Goal: Check status: Check status

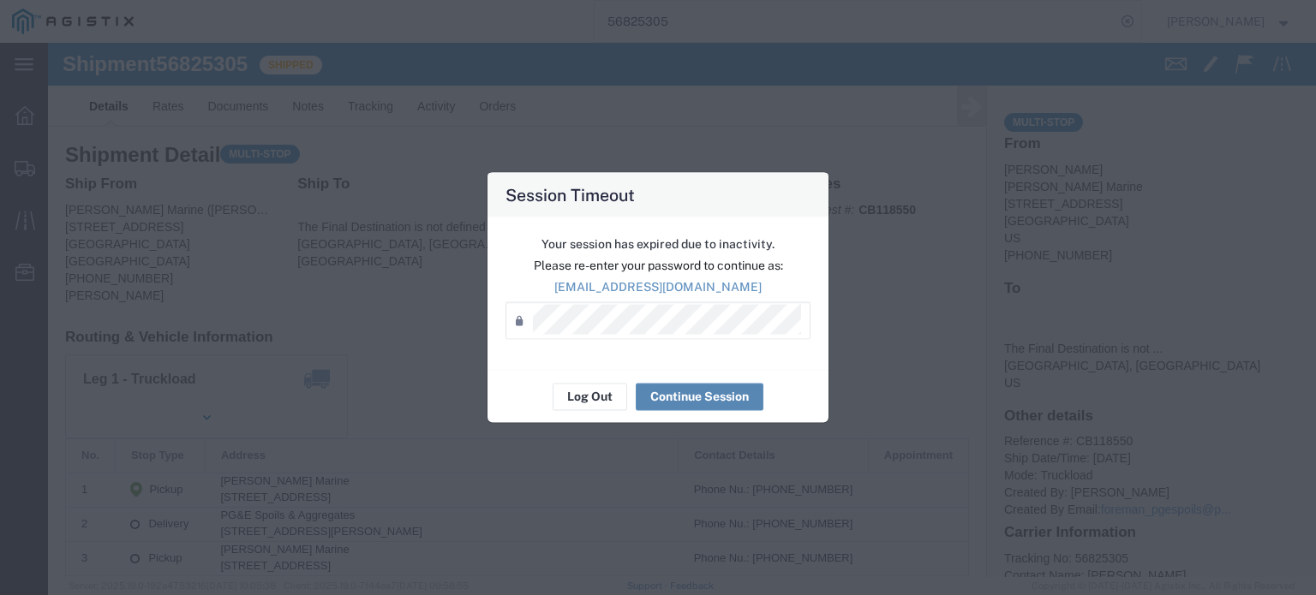
click at [675, 399] on button "Continue Session" at bounding box center [700, 396] width 128 height 27
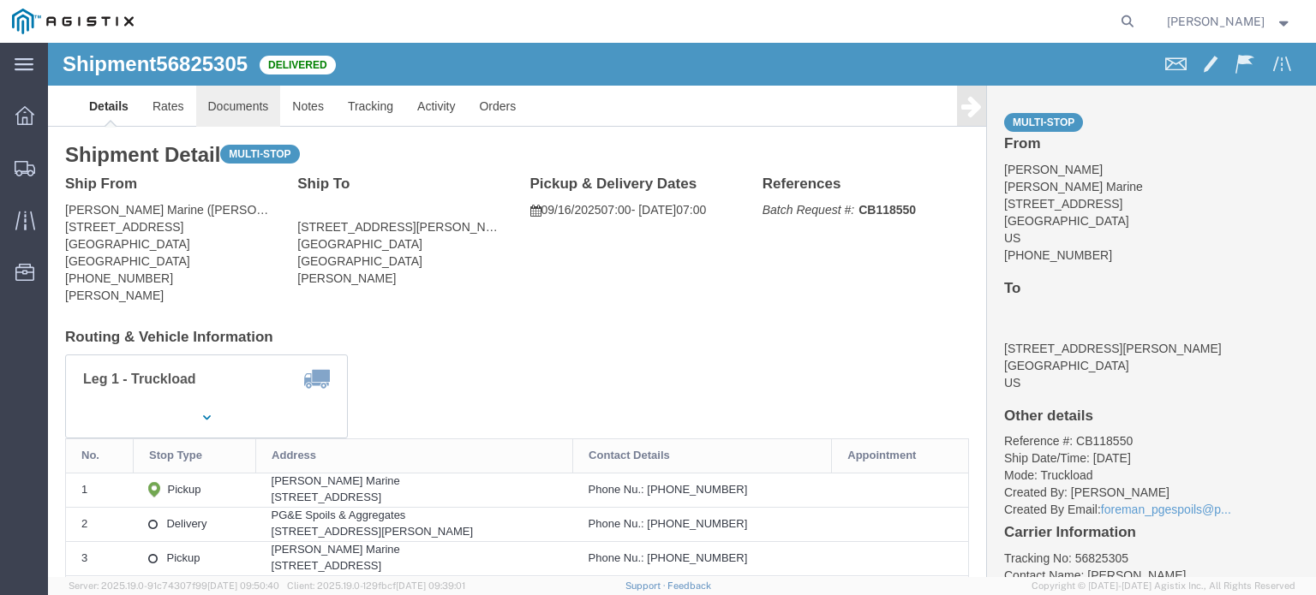
click link "Documents"
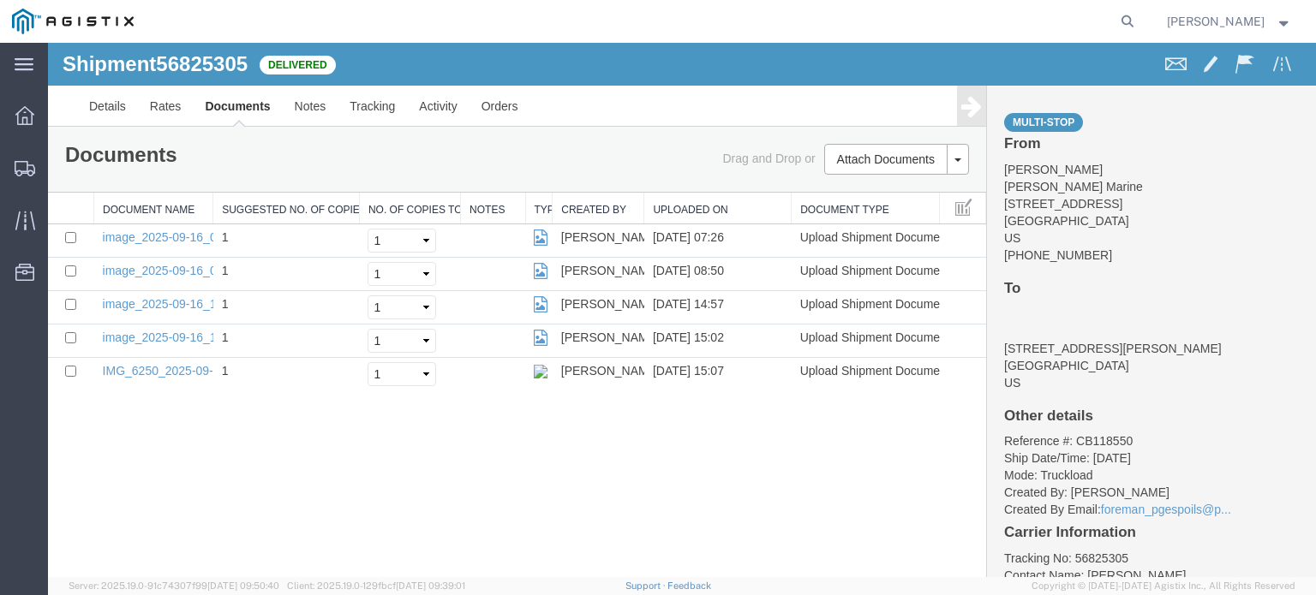
click at [970, 112] on icon at bounding box center [971, 106] width 21 height 24
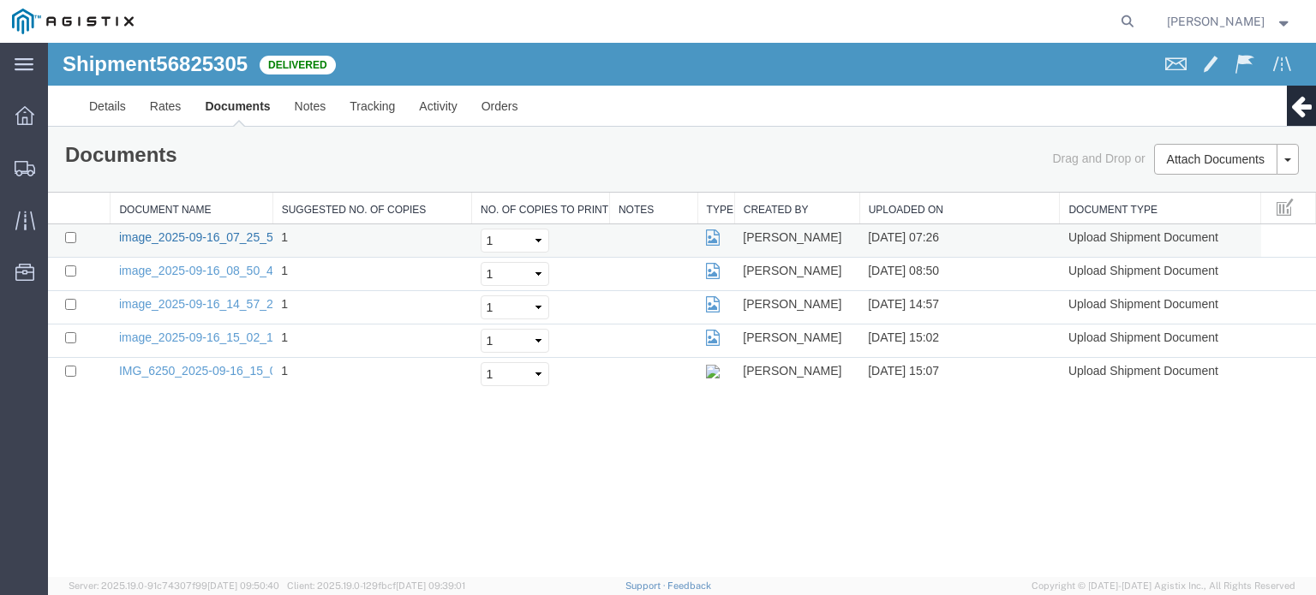
click at [213, 239] on link "image_2025-09-16_07_25_50.jpg" at bounding box center [209, 237] width 180 height 14
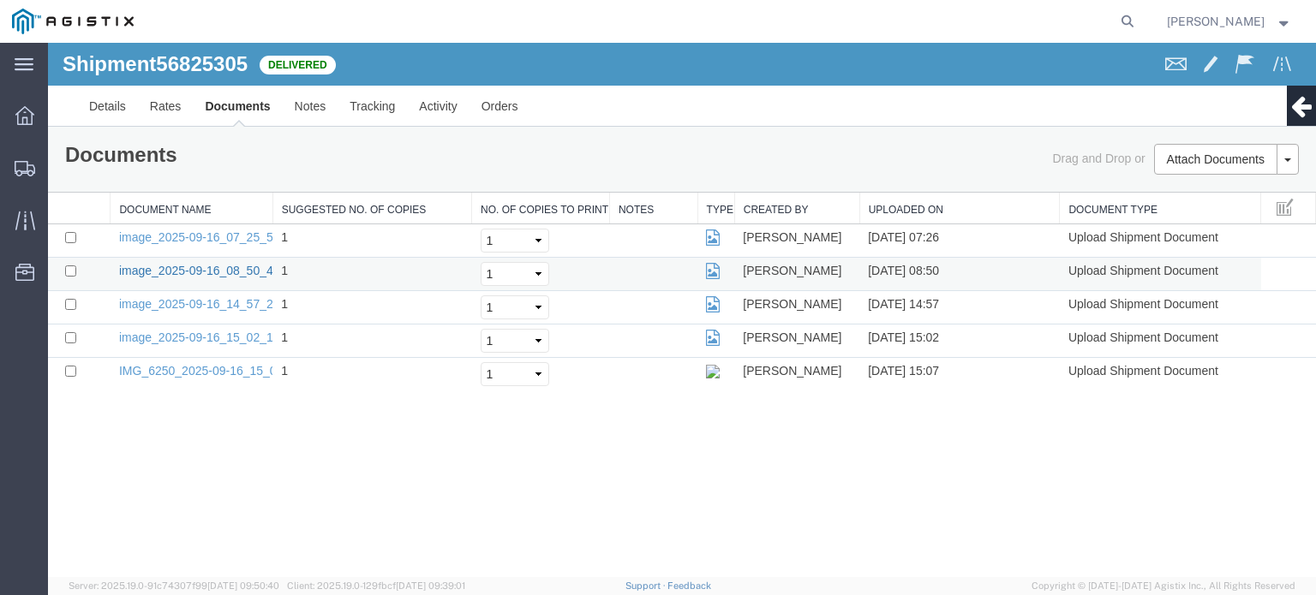
click at [212, 275] on link "image_2025-09-16_08_50_47.jpg" at bounding box center [209, 271] width 180 height 14
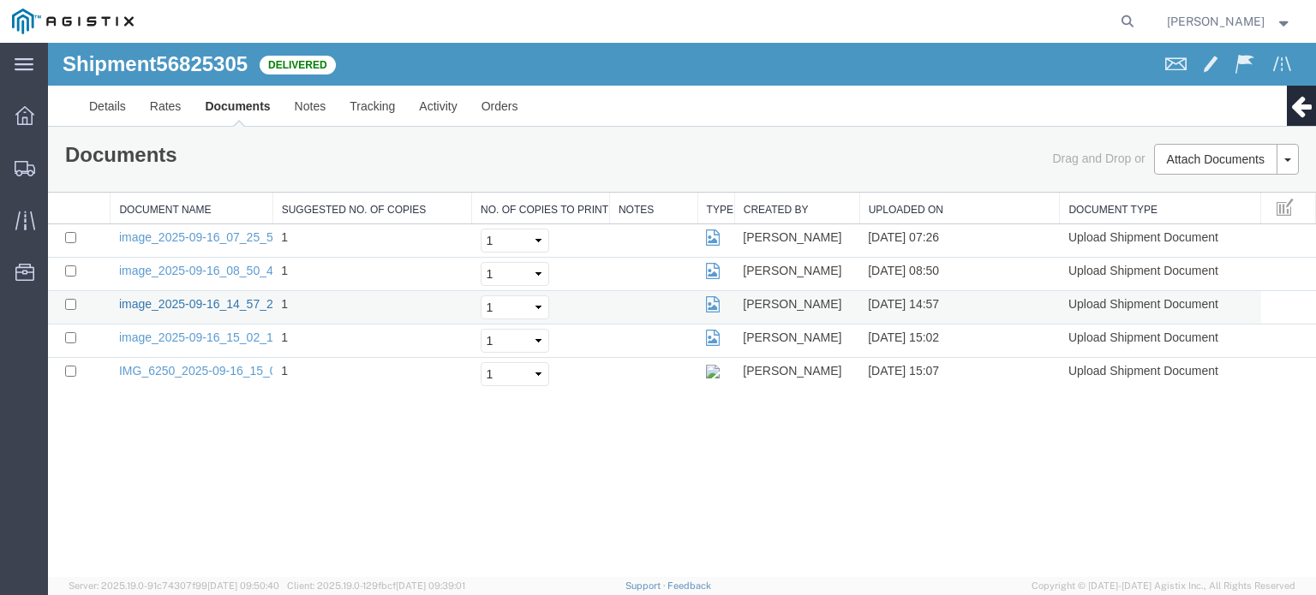
click at [237, 304] on link "image_2025-09-16_14_57_21.jpg" at bounding box center [209, 304] width 180 height 14
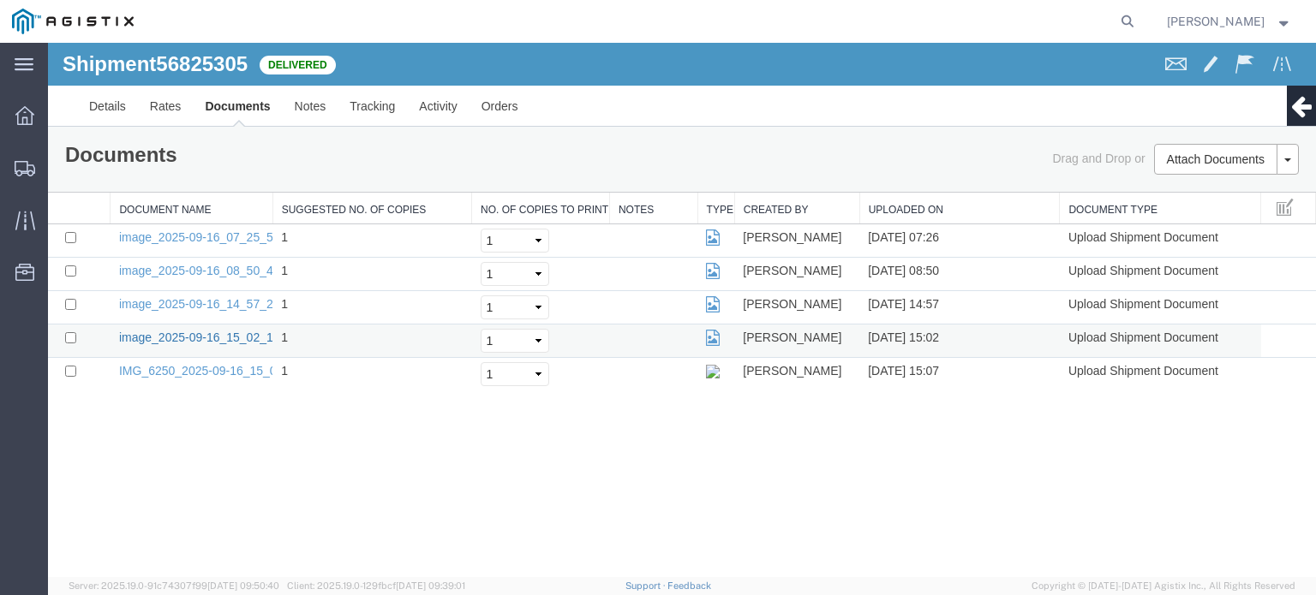
click at [240, 338] on link "image_2025-09-16_15_02_16.jpg" at bounding box center [209, 338] width 180 height 14
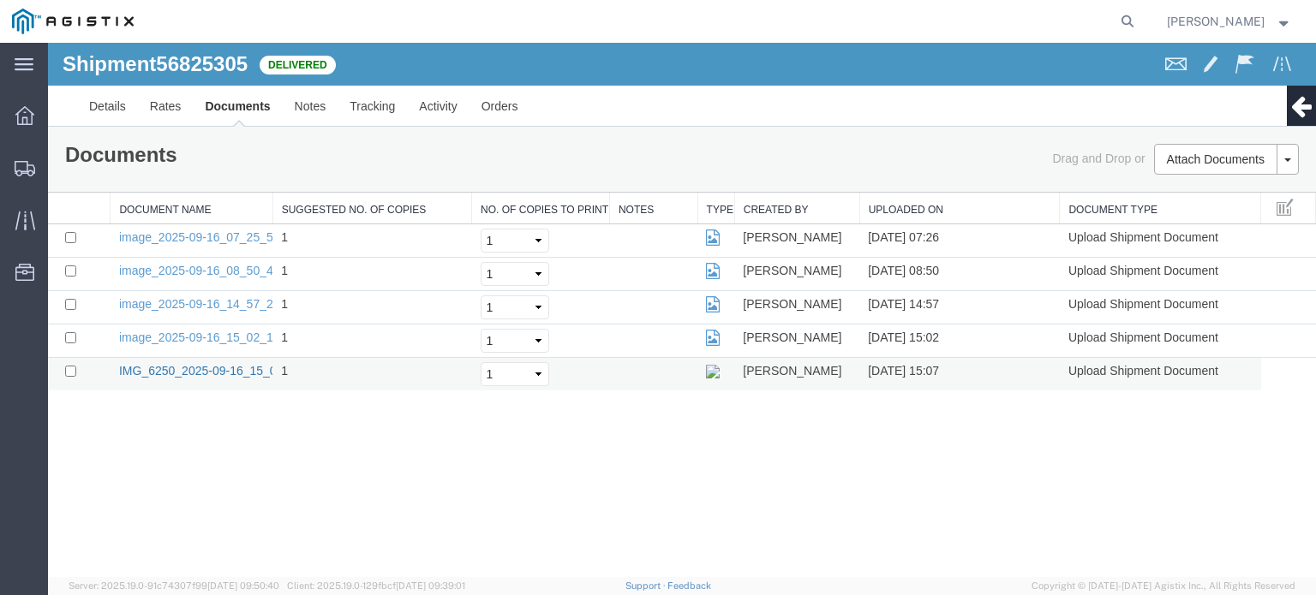
click at [257, 371] on link "IMG_6250_2025-09-16_15_06_51.jpeg" at bounding box center [224, 371] width 210 height 14
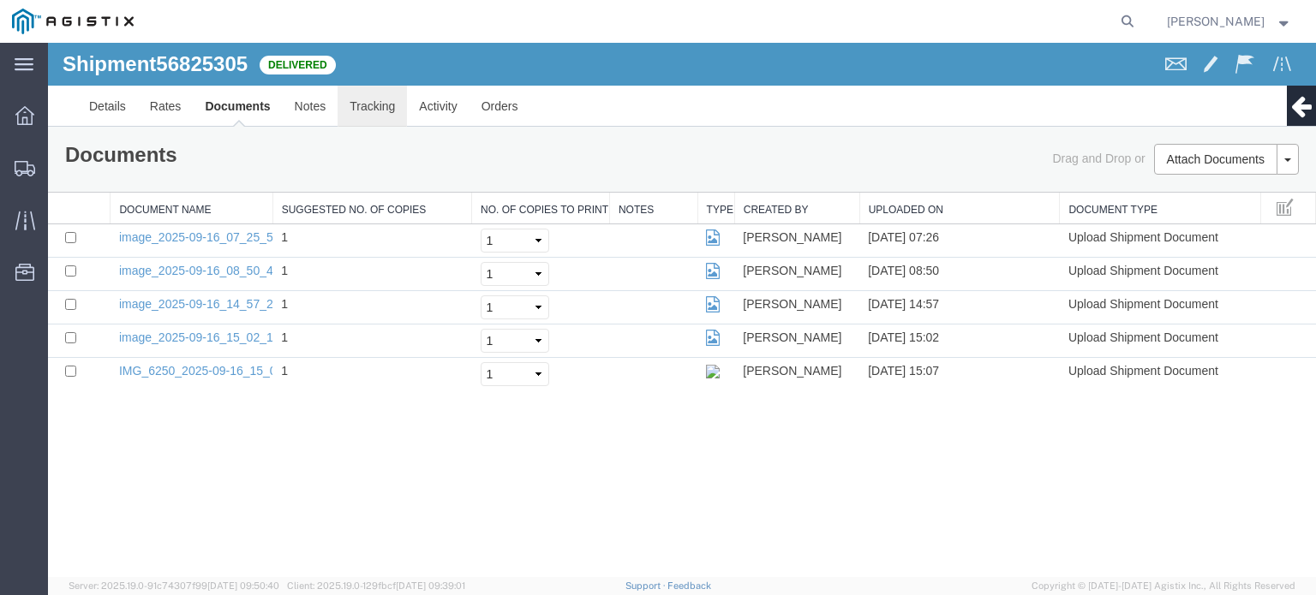
click at [369, 113] on link "Tracking" at bounding box center [372, 106] width 69 height 41
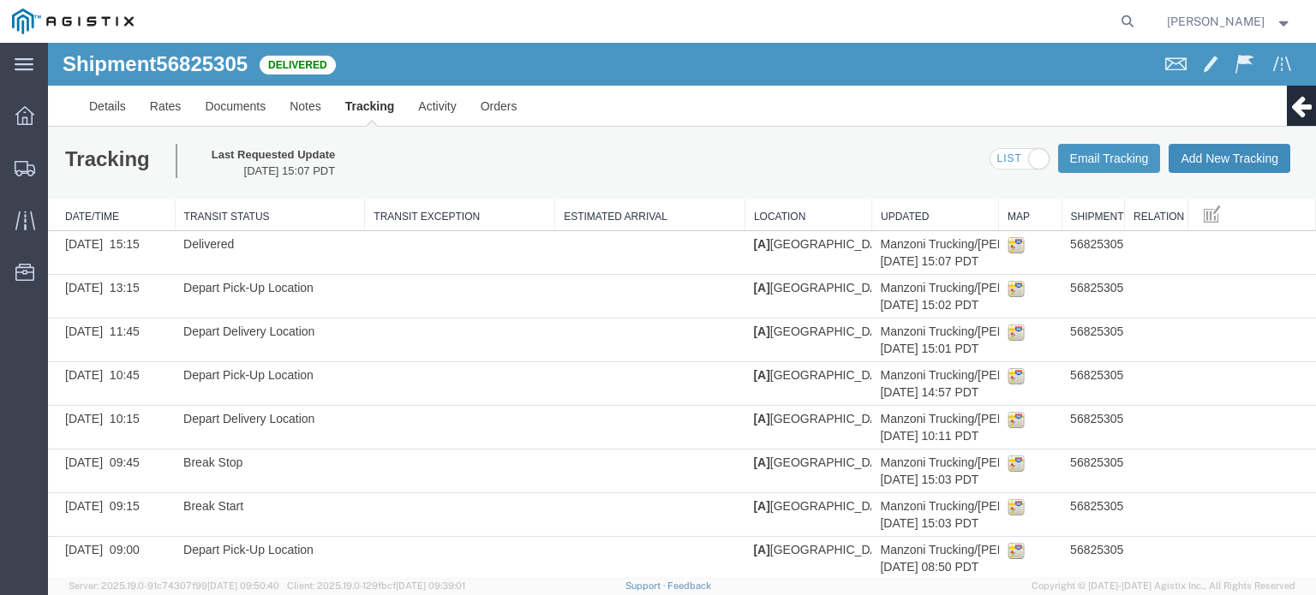
click at [1239, 158] on button "Add New Tracking" at bounding box center [1229, 158] width 122 height 29
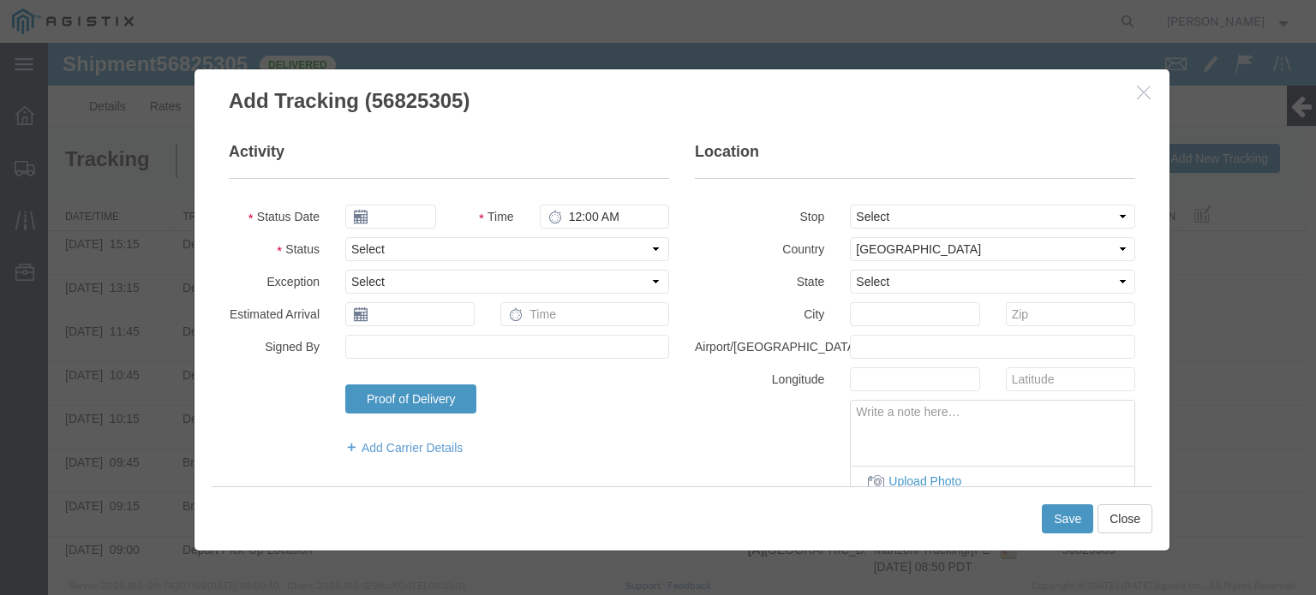
type input "09/16/2025"
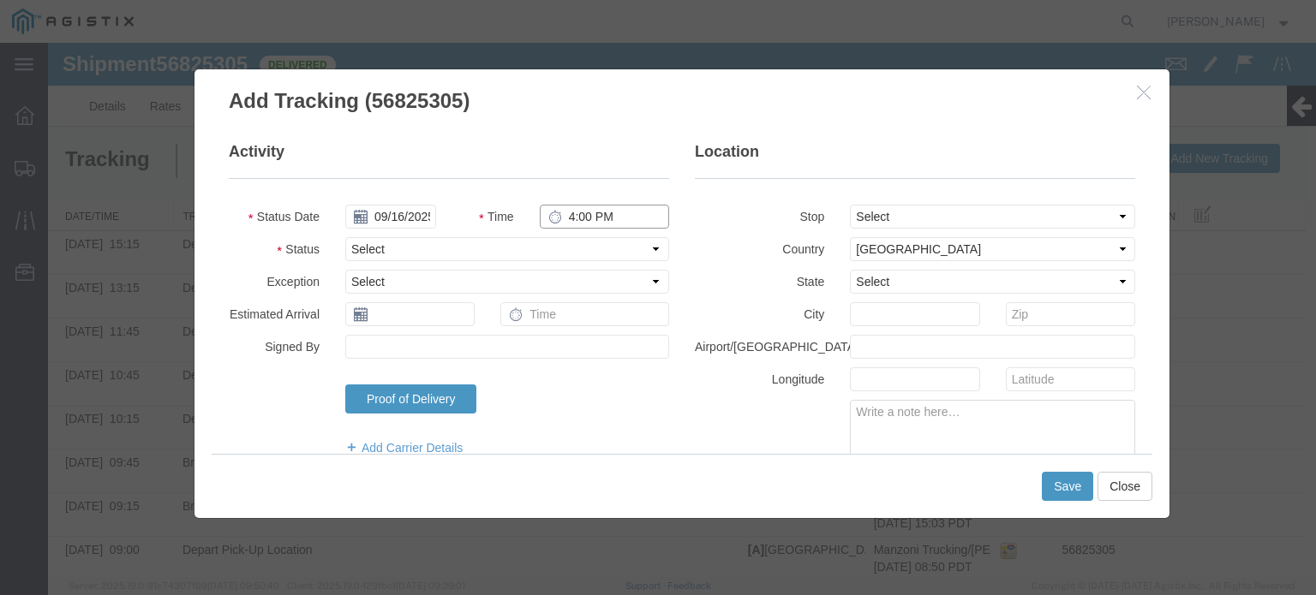
click at [612, 215] on input "4:00 PM" at bounding box center [604, 217] width 129 height 24
type input "4"
type input "2:15 PM"
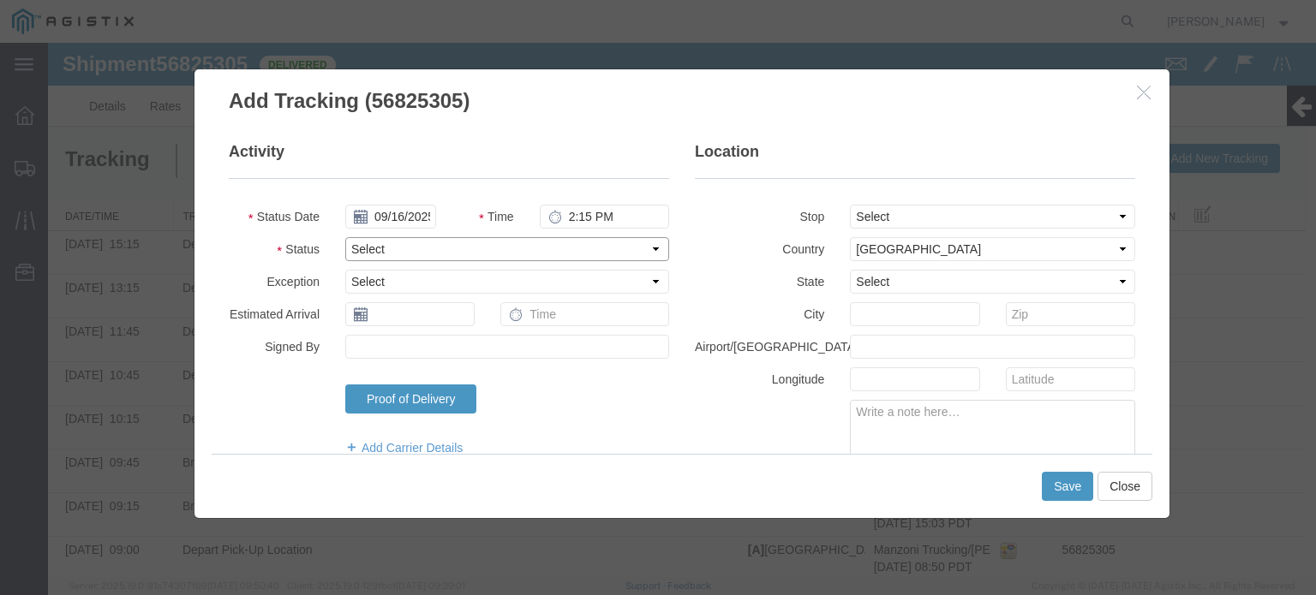
click at [562, 253] on select "Select Arrival Notice Available Arrival Notice Imported Arrive at Delivery Loca…" at bounding box center [507, 249] width 324 height 24
select select "DPTDLVLOC"
click at [345, 237] on select "Select Arrival Notice Available Arrival Notice Imported Arrive at Delivery Loca…" at bounding box center [507, 249] width 324 height 24
click at [1065, 482] on button "Save" at bounding box center [1067, 486] width 51 height 29
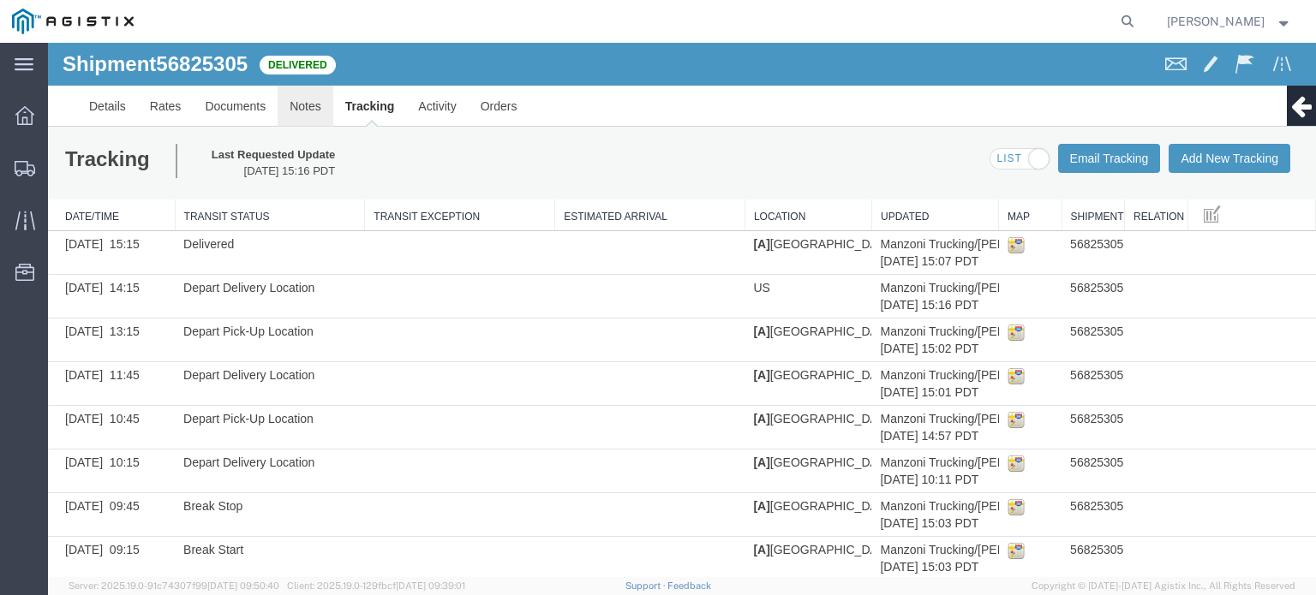
click at [293, 111] on link "Notes" at bounding box center [306, 106] width 56 height 41
